Goal: Find specific page/section

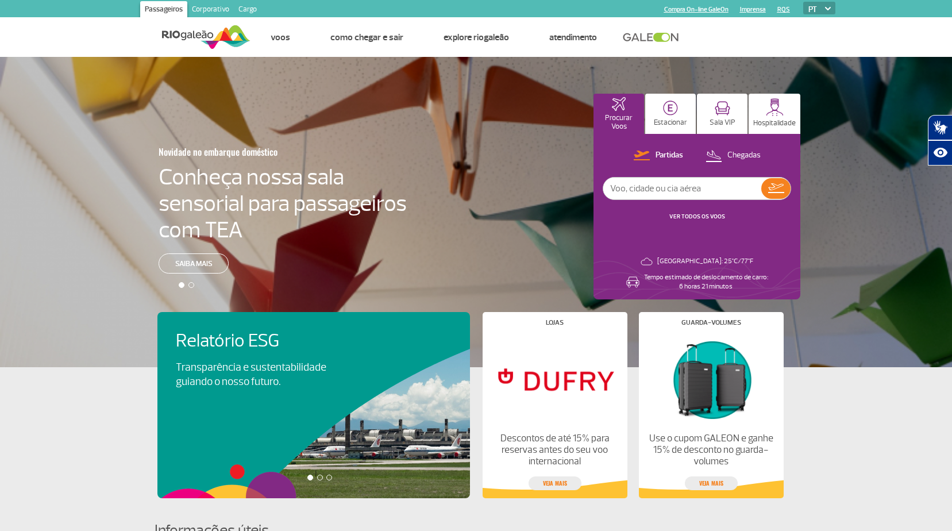
click at [752, 9] on link "Imprensa" at bounding box center [753, 9] width 26 height 7
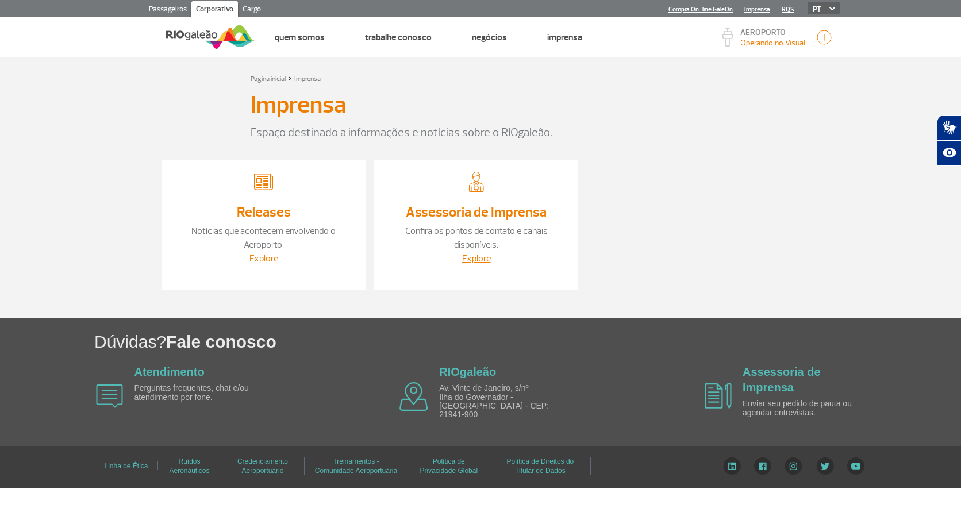
click at [269, 261] on link "Explore" at bounding box center [263, 258] width 29 height 11
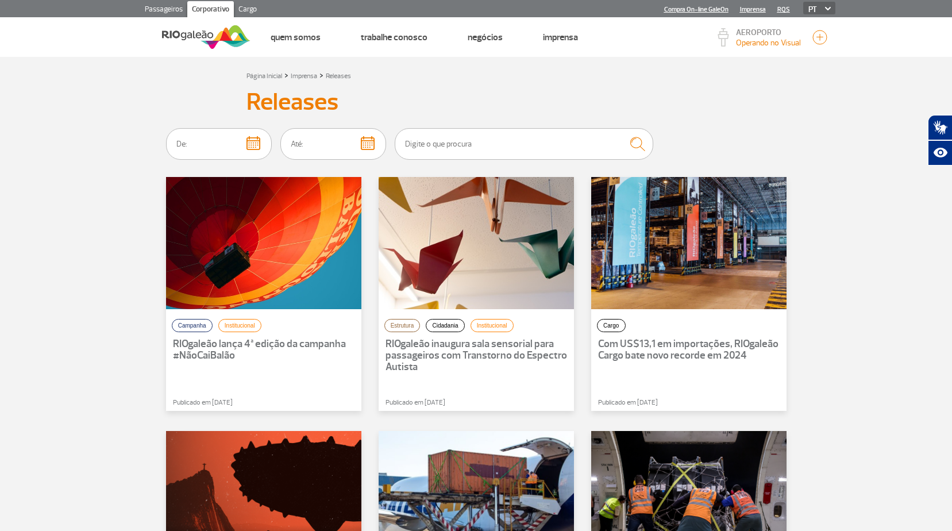
click at [469, 355] on p "RIOgaleão inaugura sala sensorial para passageiros com Transtorno do Espectro A…" at bounding box center [477, 355] width 182 height 34
click at [431, 357] on p "RIOgaleão inaugura sala sensorial para passageiros com Transtorno do Espectro A…" at bounding box center [477, 355] width 182 height 34
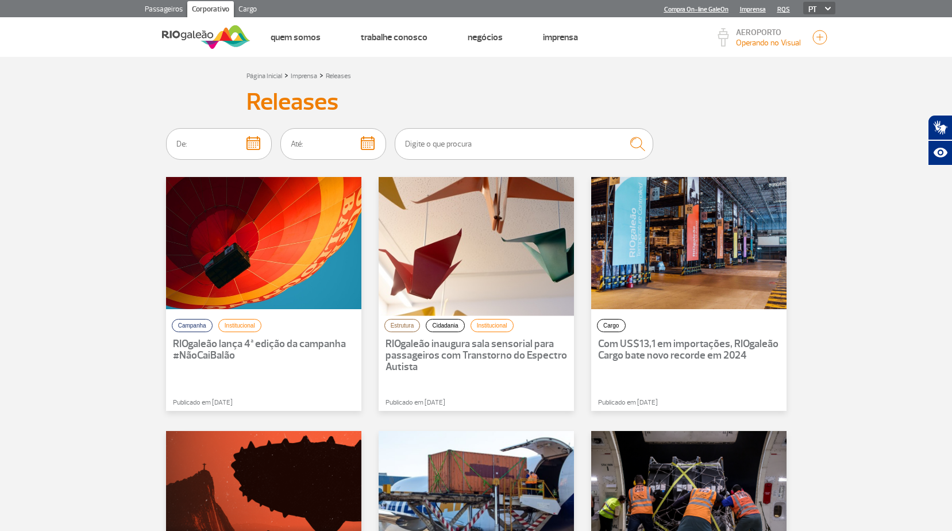
click at [433, 259] on div at bounding box center [476, 243] width 215 height 145
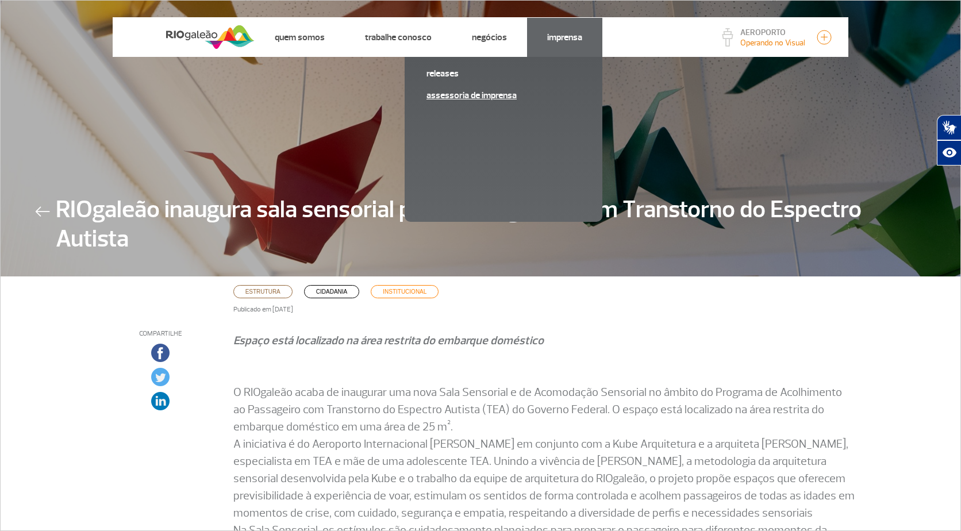
click at [463, 97] on link "Assessoria de Imprensa" at bounding box center [503, 95] width 154 height 13
